Goal: Check status

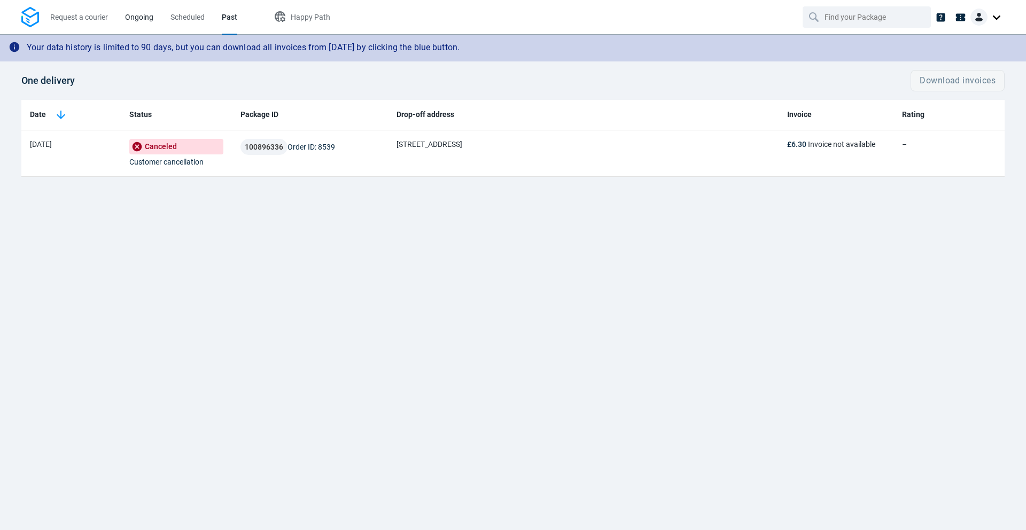
click at [142, 21] on span "Ongoing" at bounding box center [139, 17] width 28 height 11
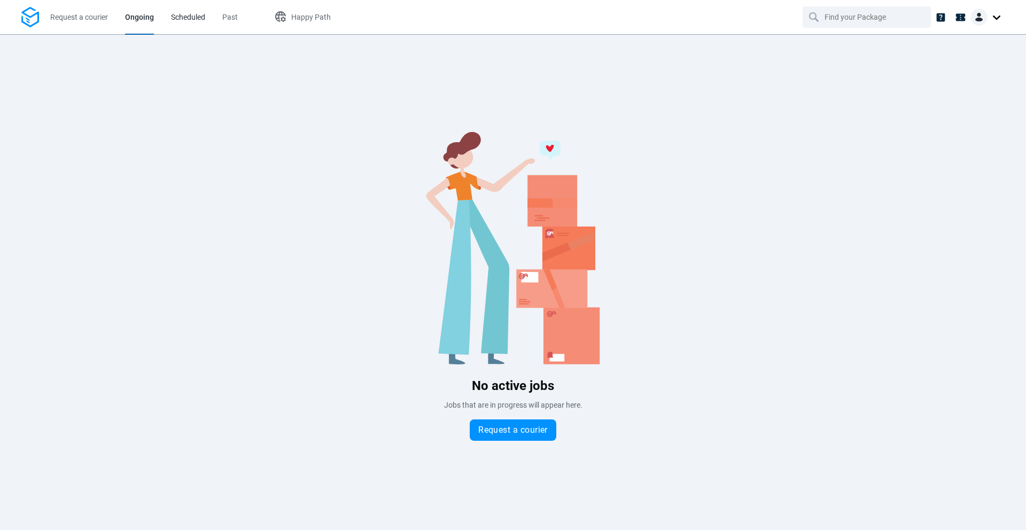
click at [194, 22] on span "Scheduled" at bounding box center [188, 17] width 34 height 11
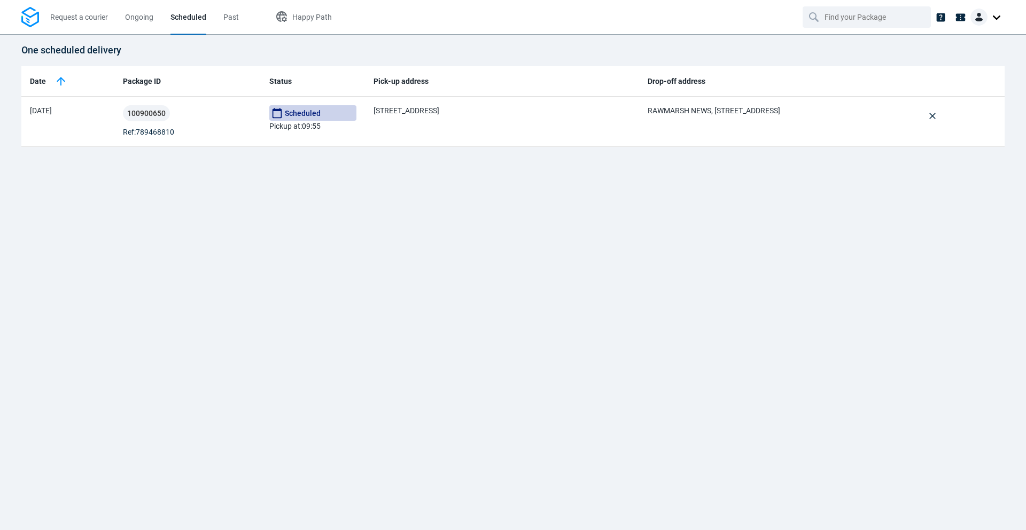
click at [243, 181] on div "One scheduled delivery Date Package ID Status Pick-up address Drop-off address …" at bounding box center [513, 282] width 1026 height 496
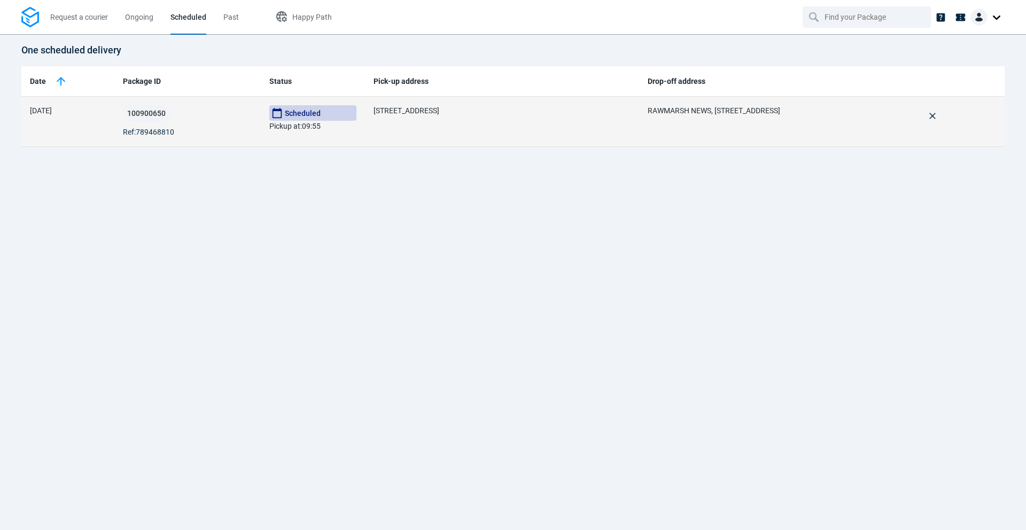
click at [451, 127] on td "[STREET_ADDRESS]" at bounding box center [502, 122] width 274 height 50
